Goal: Find specific page/section: Find specific page/section

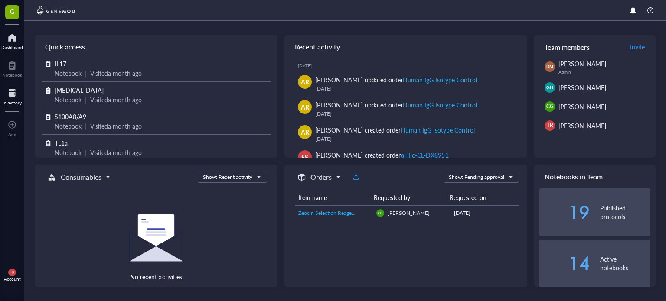
click at [17, 96] on div at bounding box center [12, 93] width 19 height 14
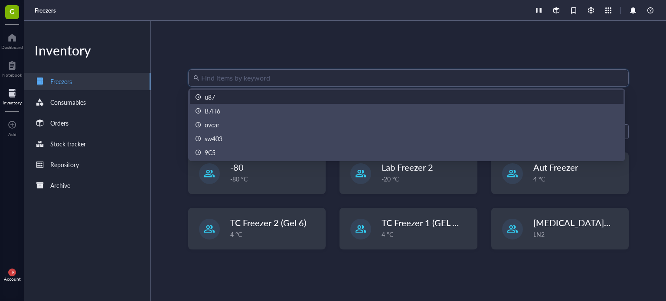
click at [217, 78] on input "search" at bounding box center [412, 78] width 422 height 16
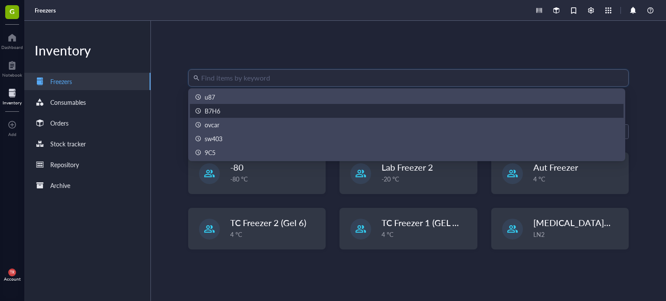
click at [221, 111] on div "B7H6" at bounding box center [406, 111] width 423 height 10
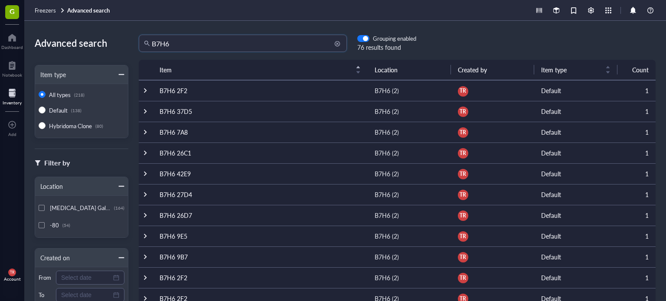
click at [204, 39] on input "B7H6" at bounding box center [247, 43] width 190 height 16
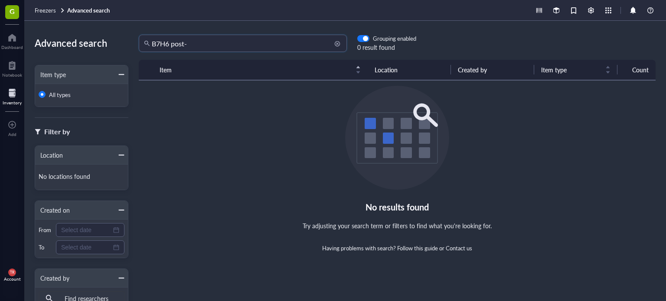
type input "B7H6 post-"
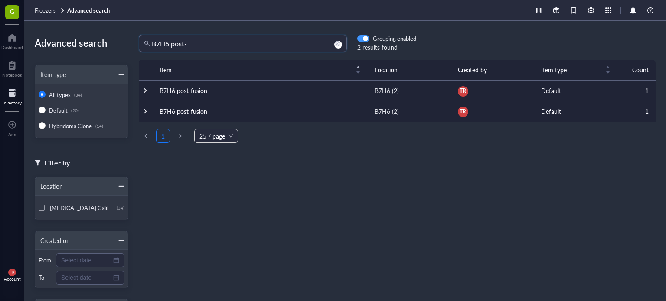
click at [364, 39] on div "button" at bounding box center [365, 38] width 5 height 5
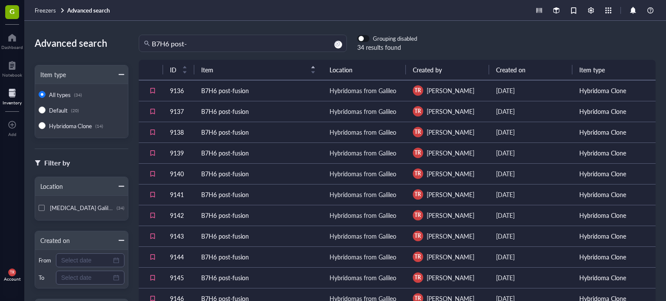
click at [364, 39] on span "button" at bounding box center [363, 39] width 11 height 6
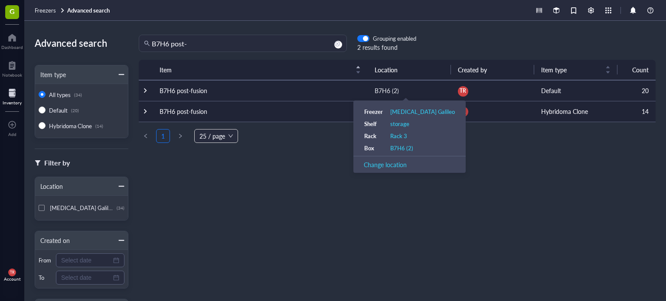
click at [384, 91] on div "B7H6 (2)" at bounding box center [387, 91] width 24 height 10
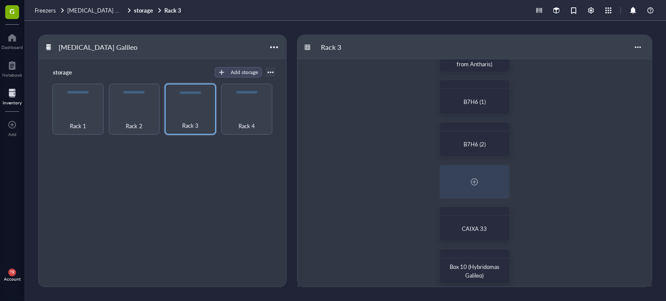
scroll to position [210, 0]
